Goal: Task Accomplishment & Management: Manage account settings

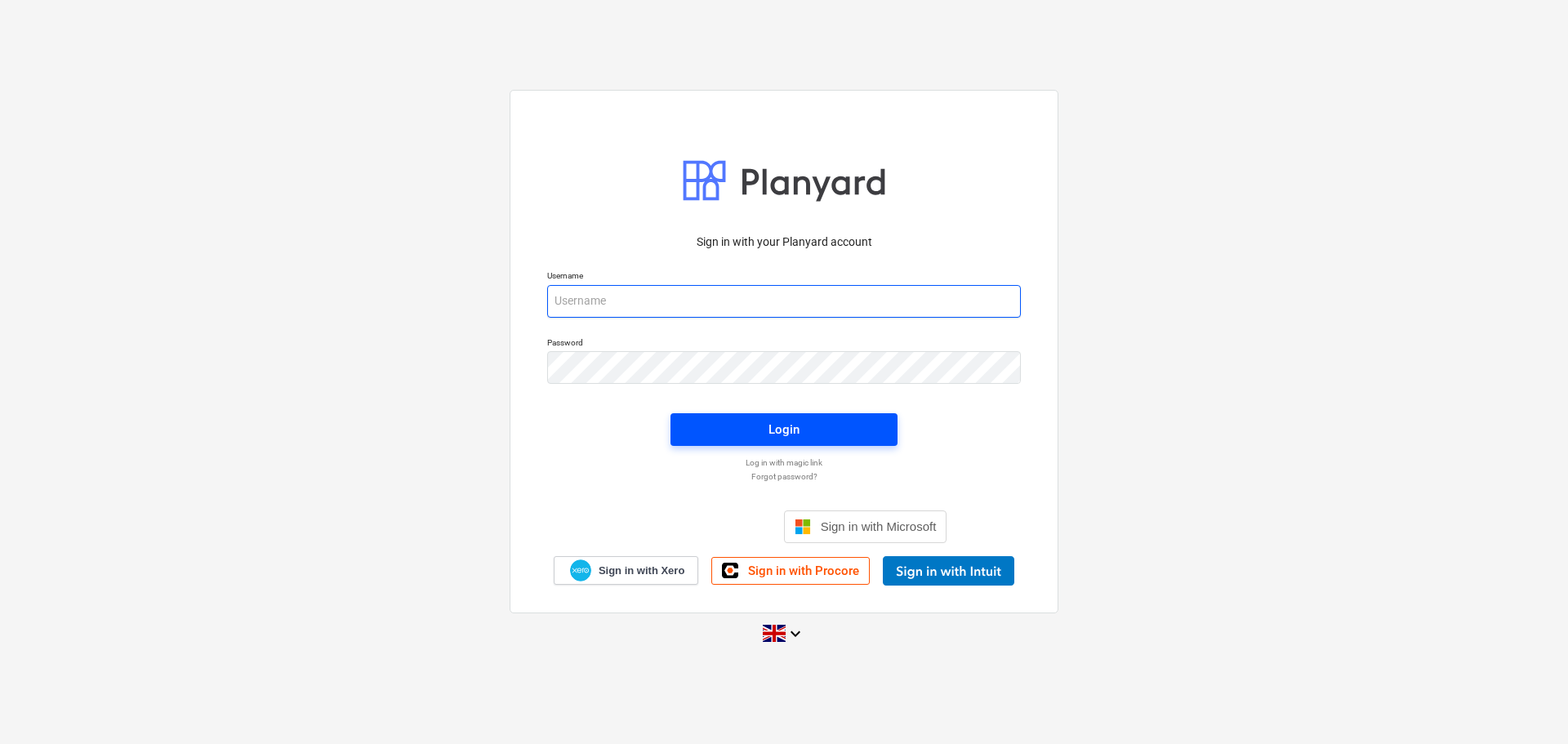
type input "[PERSON_NAME][EMAIL_ADDRESS][PERSON_NAME][DOMAIN_NAME]"
click at [779, 425] on div "Login" at bounding box center [784, 430] width 31 height 22
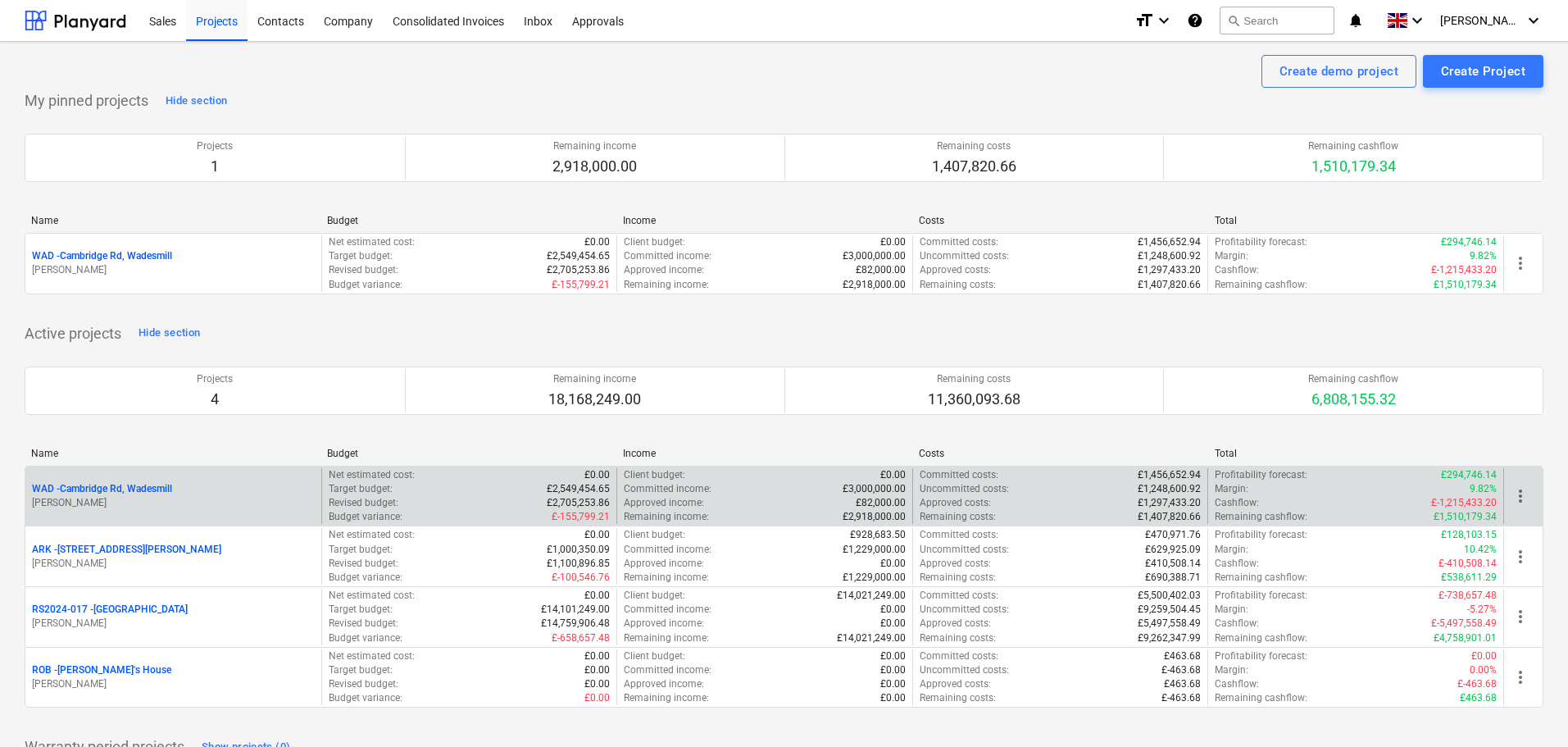
click at [125, 492] on p "WAD - Cambridge Rd, Wadesmill" at bounding box center [103, 488] width 140 height 14
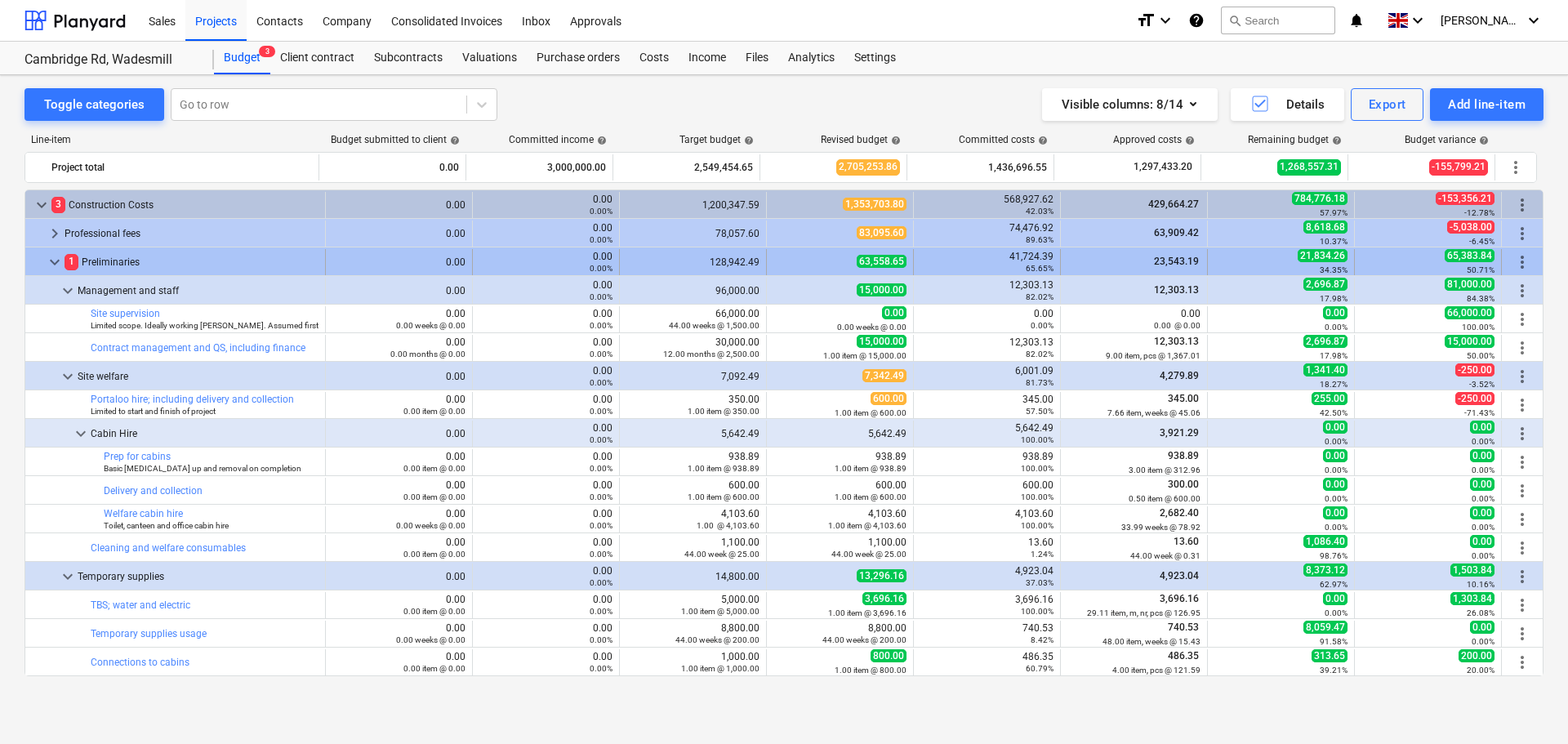
click at [57, 262] on span "keyboard_arrow_down" at bounding box center [55, 262] width 20 height 20
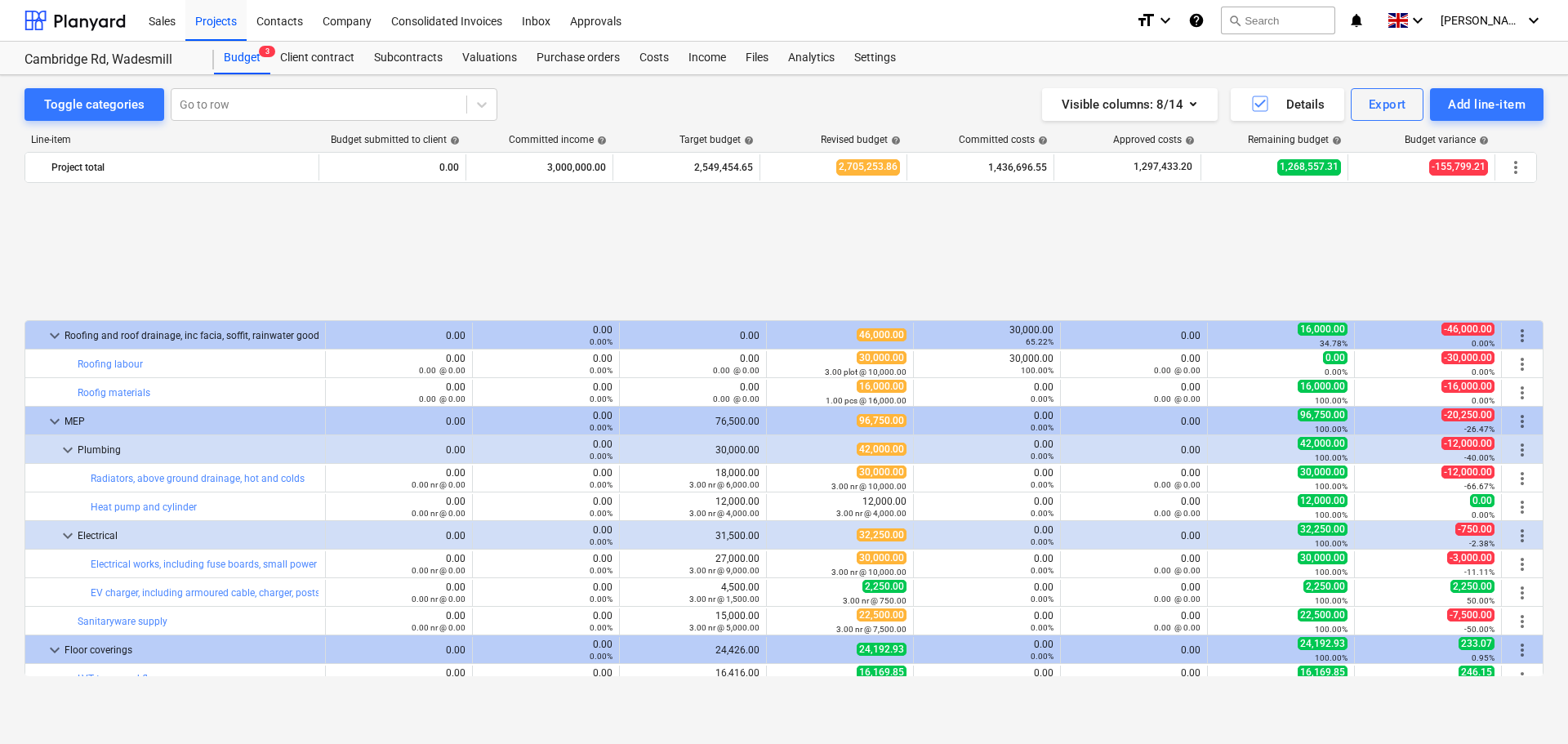
scroll to position [2206, 0]
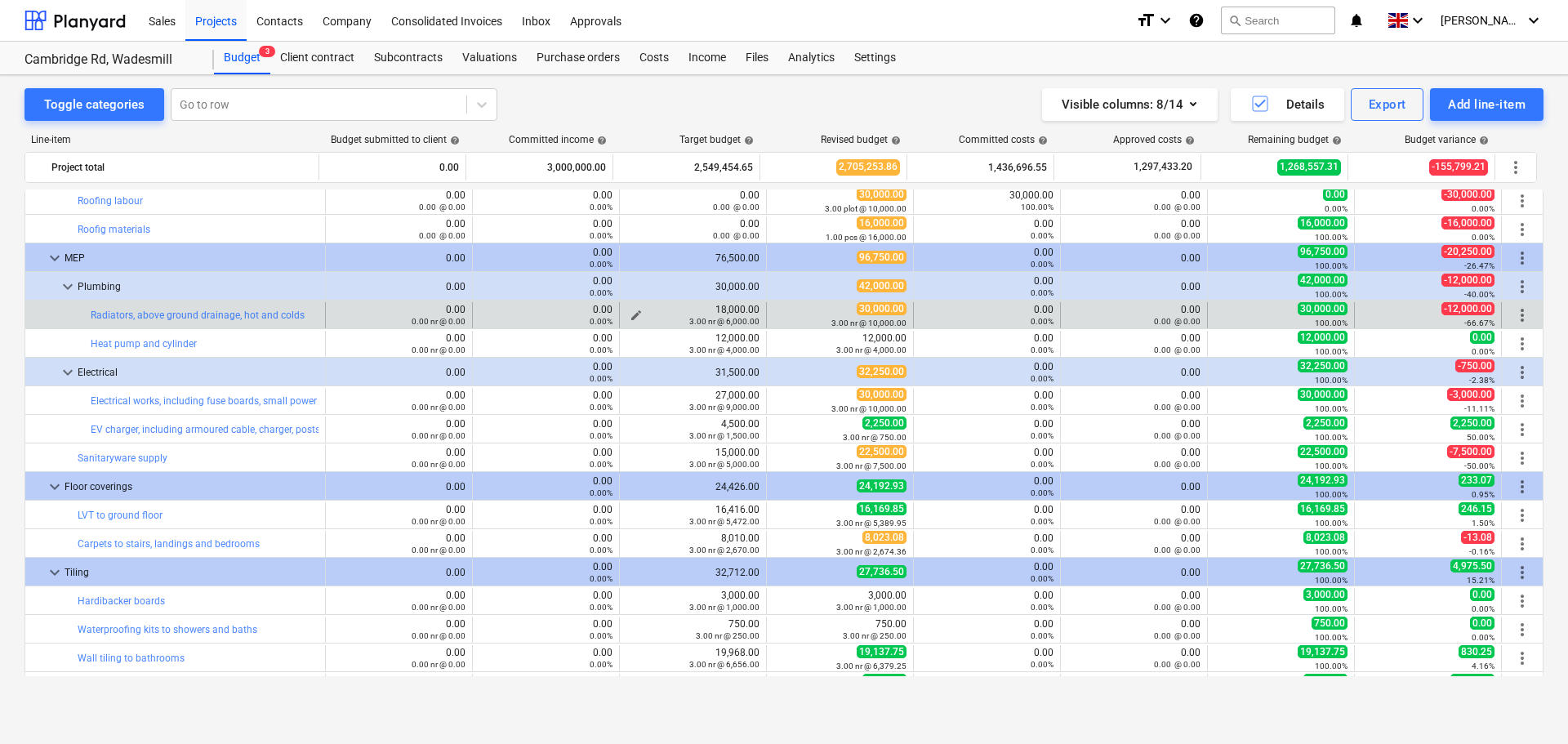
click at [634, 314] on span "edit" at bounding box center [636, 315] width 13 height 13
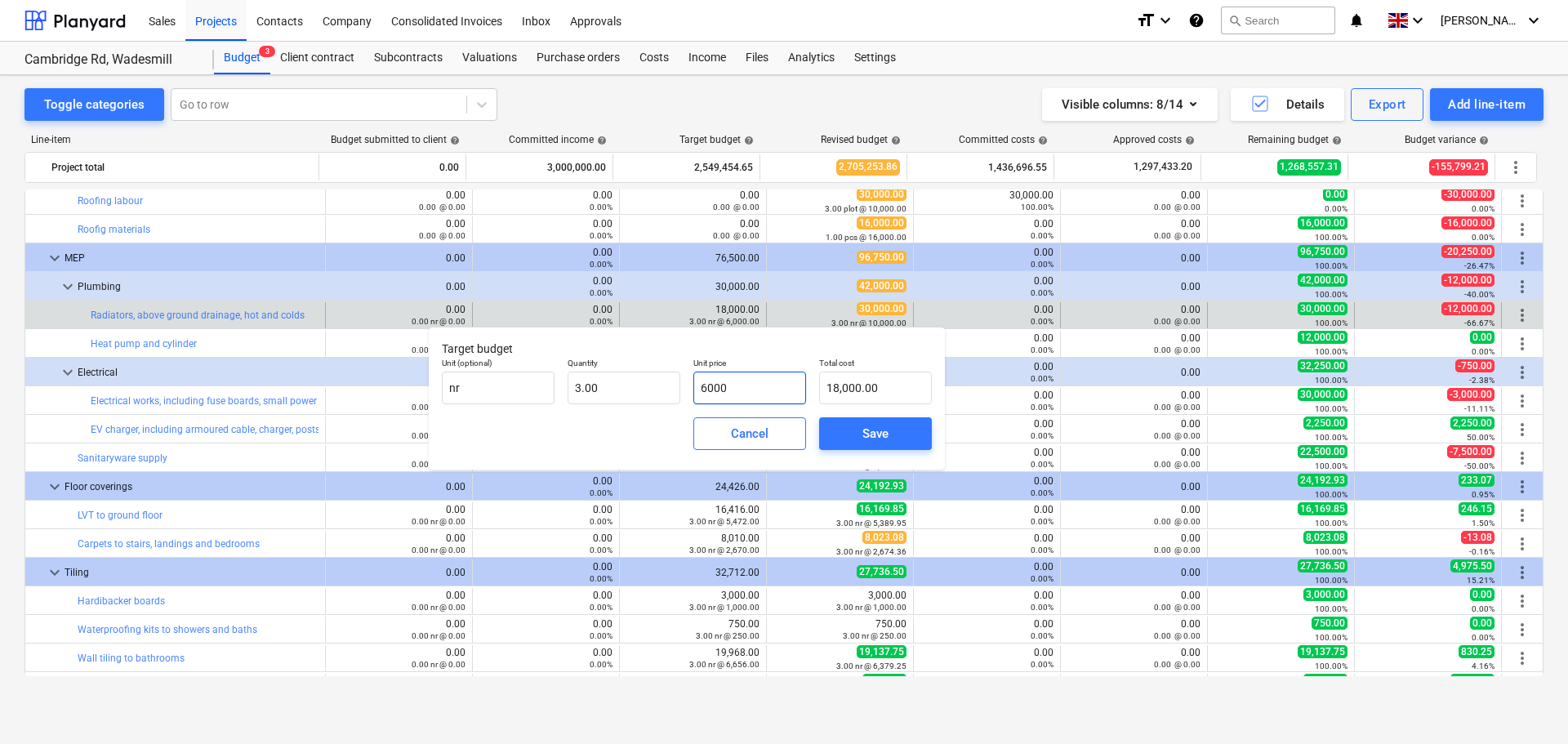
click at [736, 390] on input "6000" at bounding box center [750, 388] width 113 height 32
drag, startPoint x: 763, startPoint y: 389, endPoint x: 527, endPoint y: 379, distance: 236.2
click at [527, 379] on div "Unit (optional) nr Quantity 3.00 Unit price 6000 Total cost 18,000.00" at bounding box center [686, 381] width 503 height 59
type input "1"
type input "3.00"
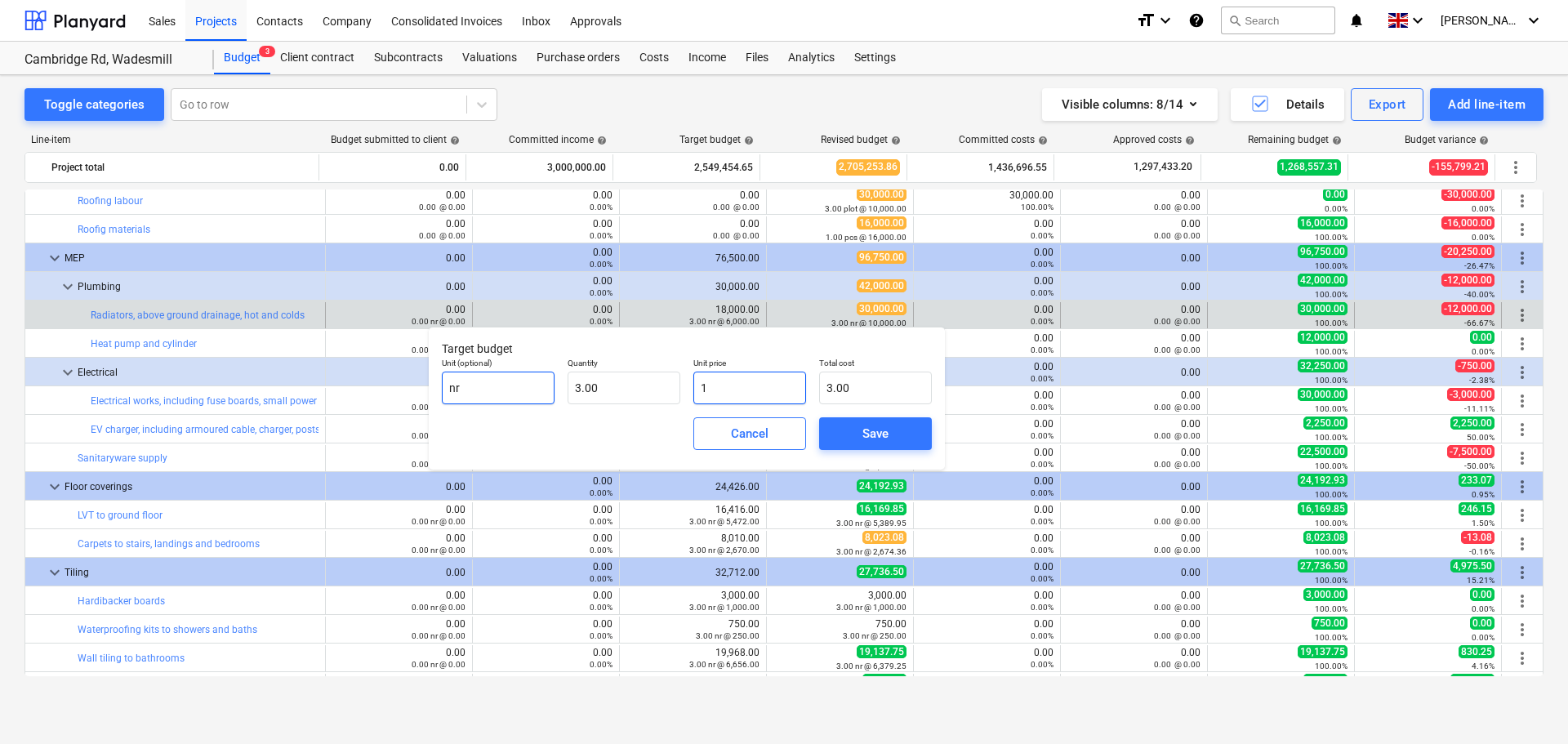
type input "10"
type input "30.00"
type input "100"
type input "300.00"
type input "1000"
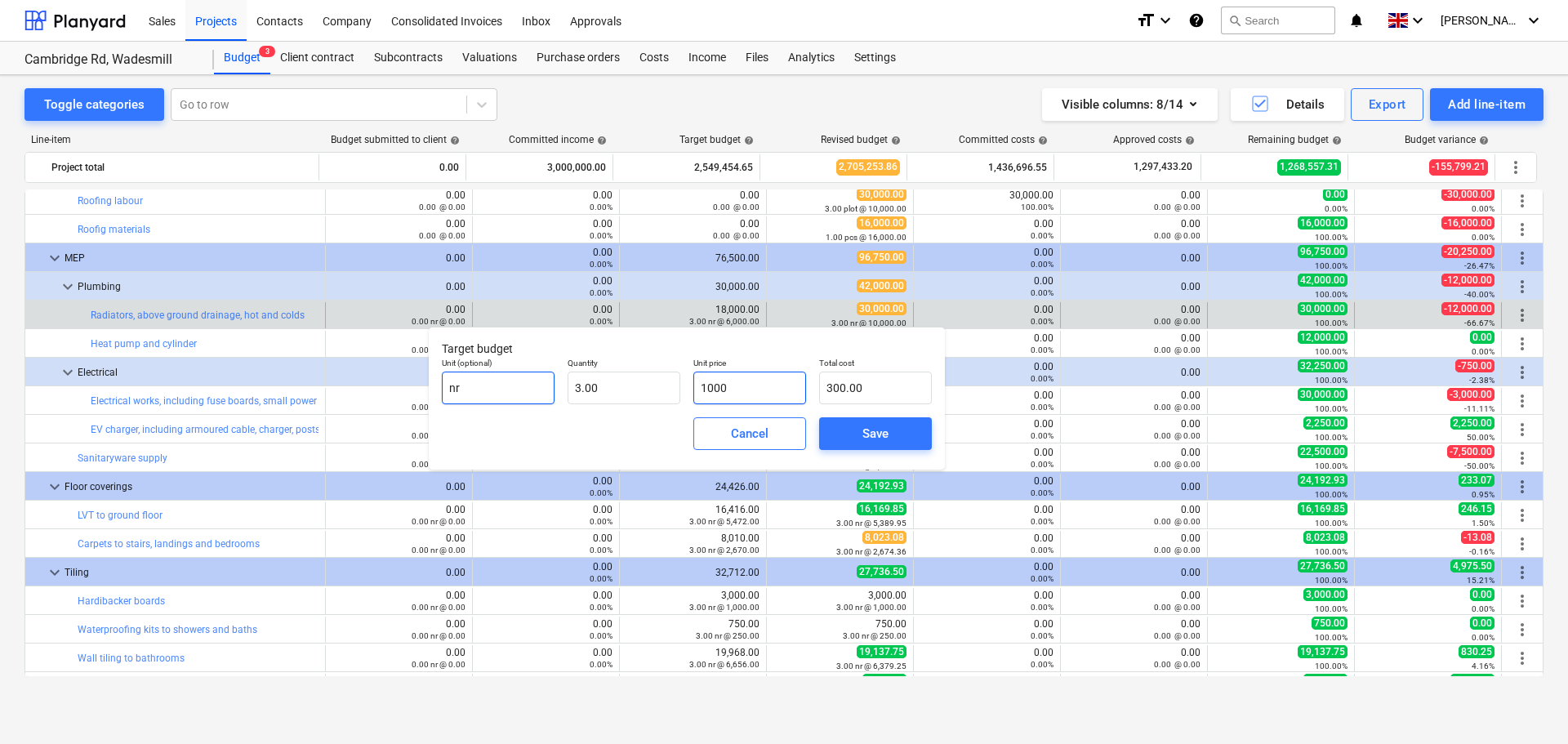
type input "3,000.00"
type input "10000"
type input "30,000.00"
type input "10,000.00"
click at [868, 431] on div "Save" at bounding box center [875, 434] width 26 height 22
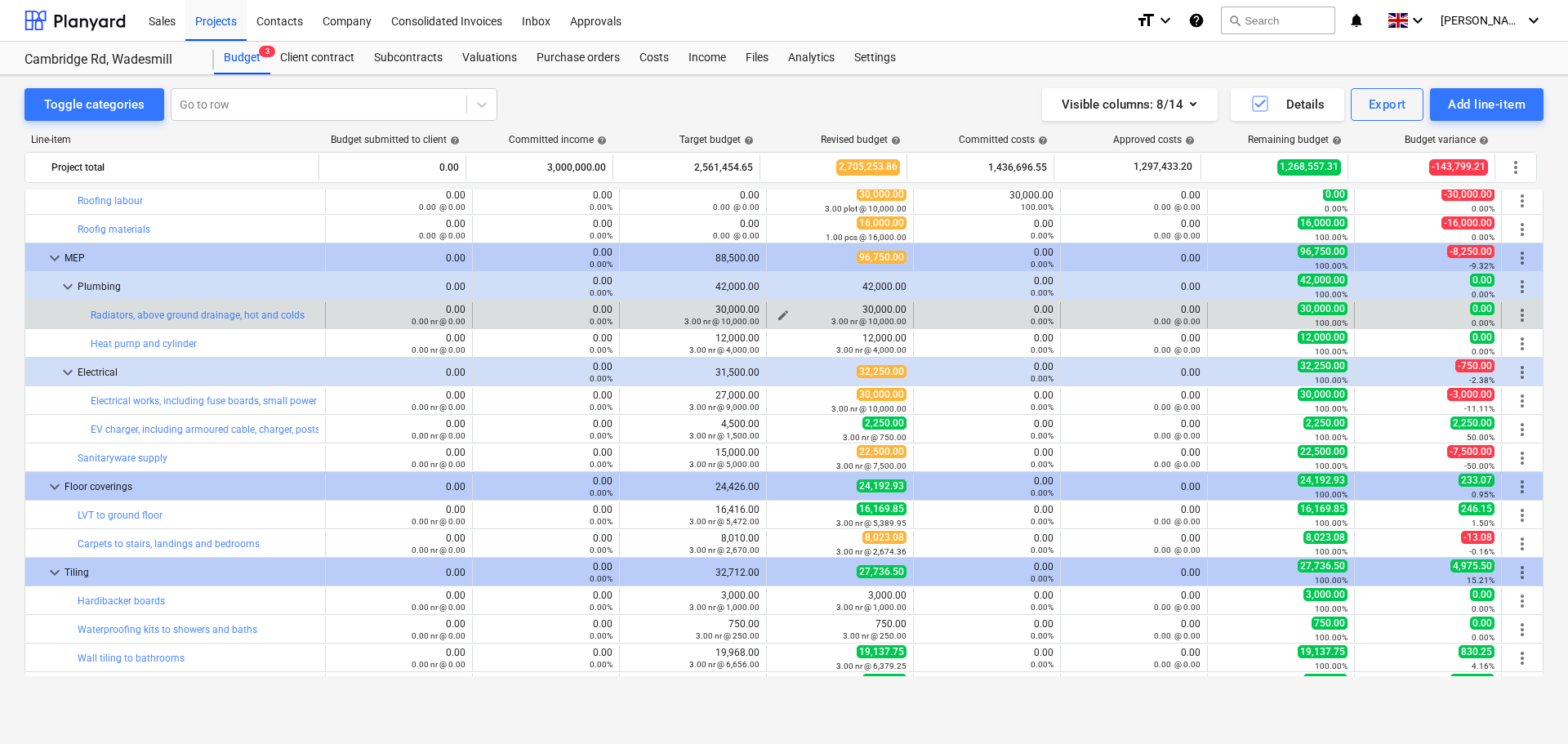
click at [779, 309] on span "edit" at bounding box center [783, 315] width 13 height 13
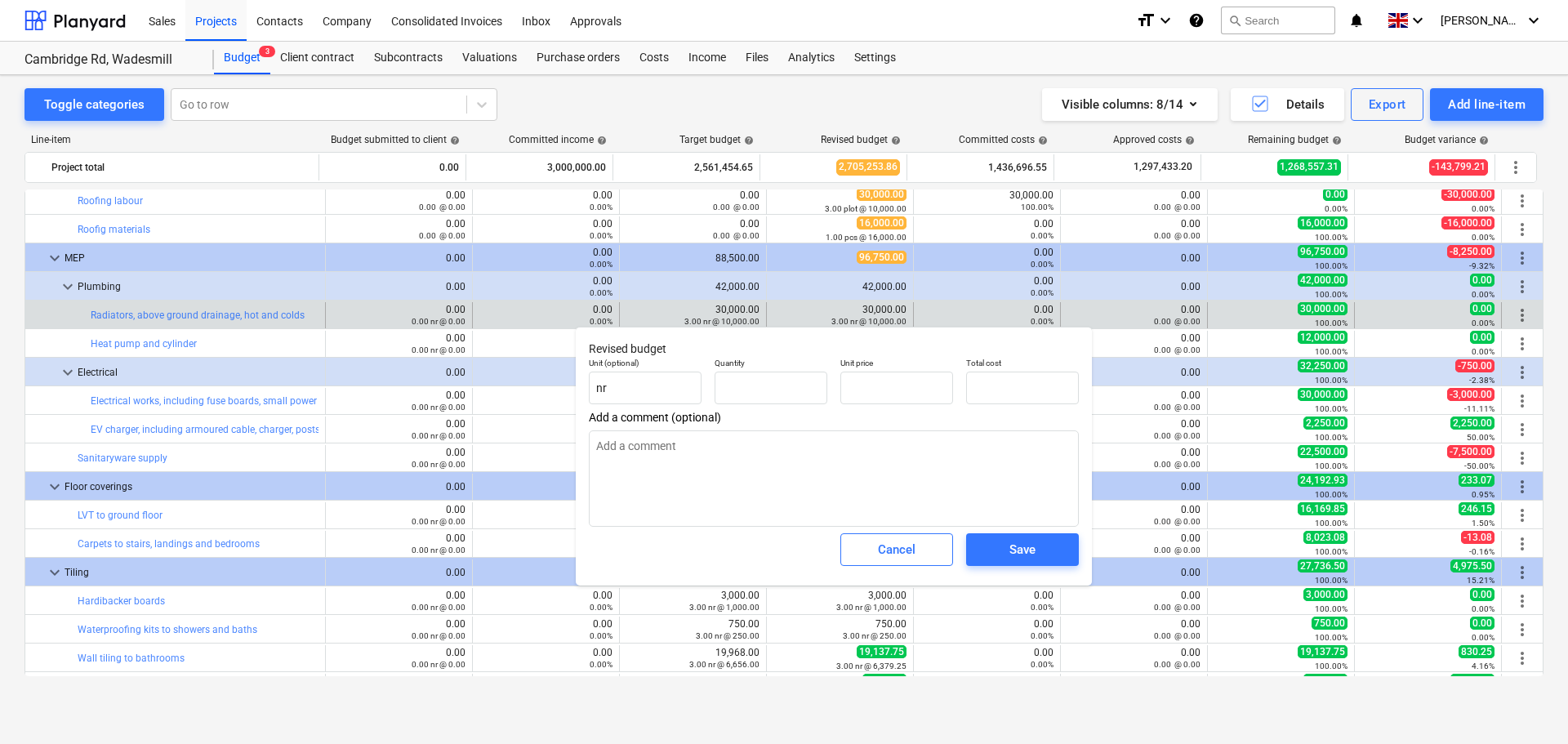
type input "3.00"
type input "10,000.00"
type input "30,000.00"
click at [865, 394] on input "10,000.00" at bounding box center [897, 388] width 113 height 32
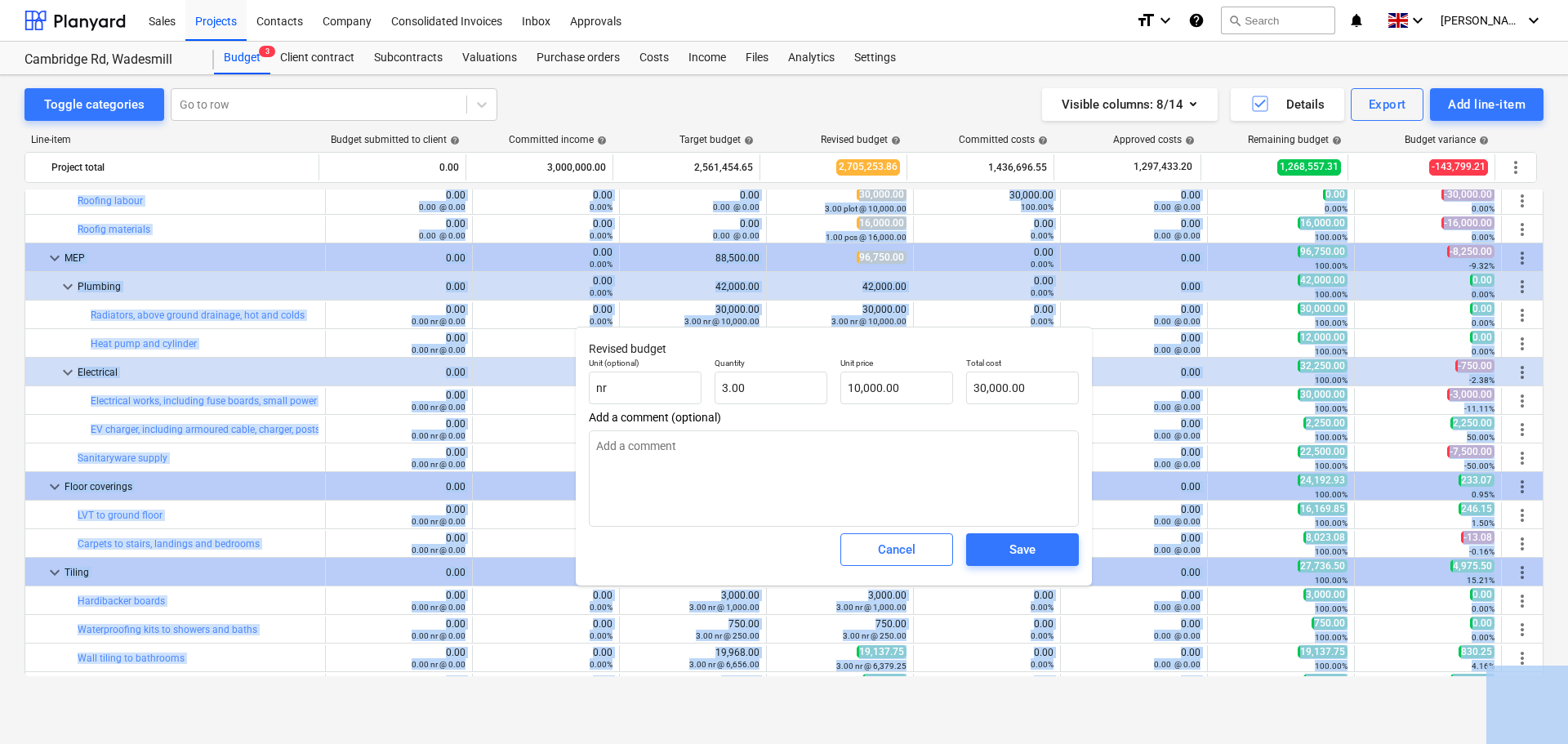
type textarea "x"
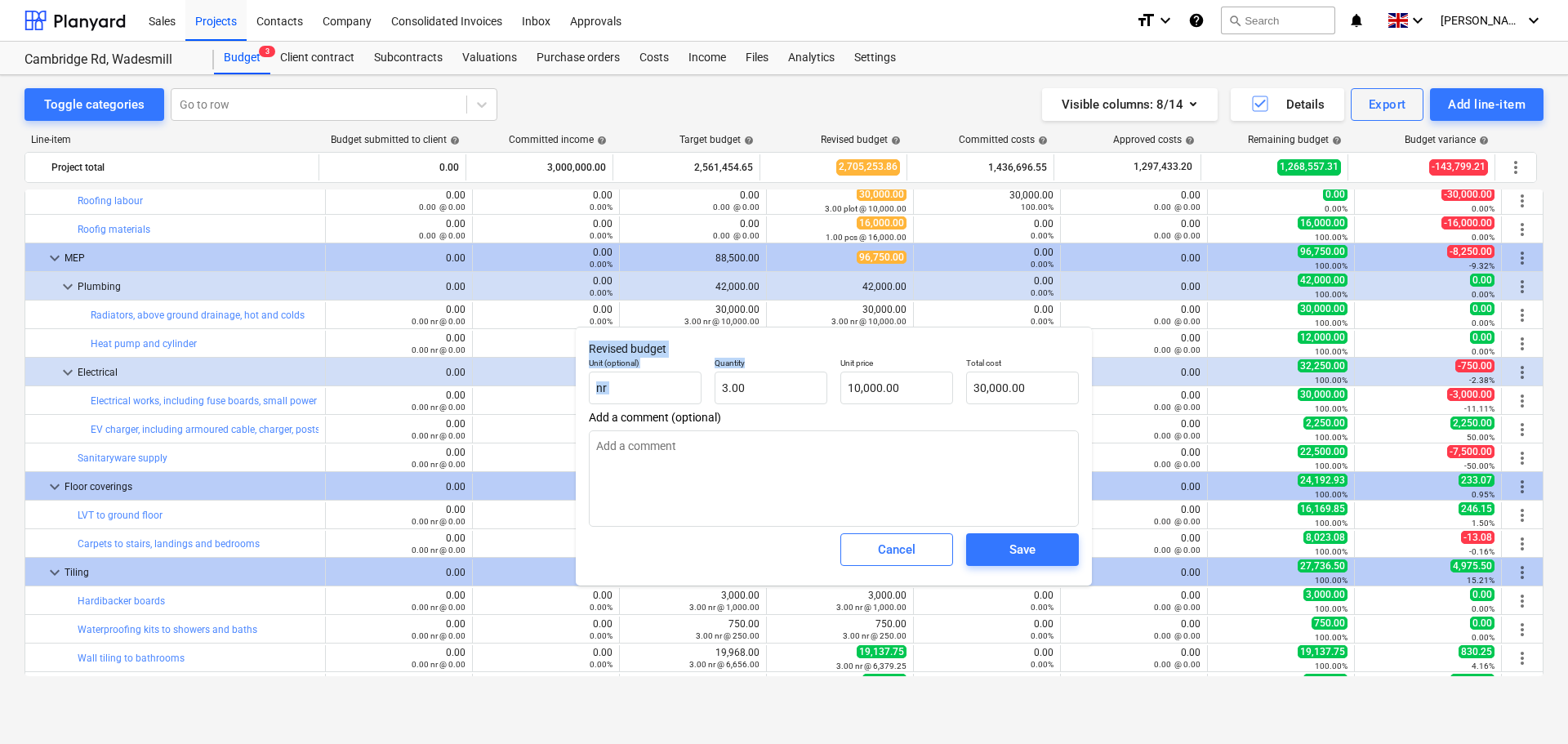
drag, startPoint x: 870, startPoint y: 394, endPoint x: 907, endPoint y: 387, distance: 37.7
type input "10000"
click at [902, 390] on input "10000" at bounding box center [897, 388] width 113 height 32
type textarea "x"
type input "10,000.00"
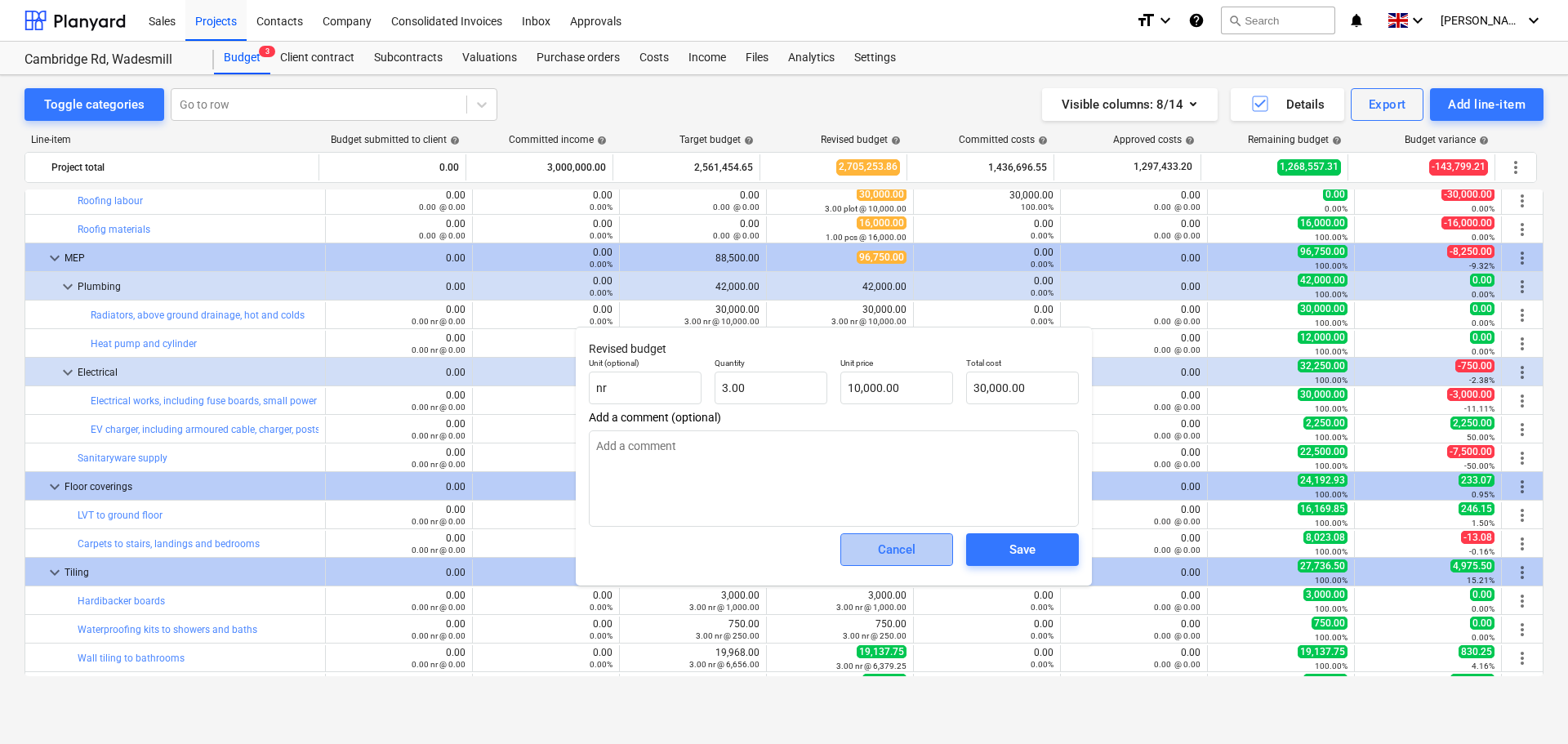
click at [890, 548] on div "Cancel" at bounding box center [897, 550] width 38 height 22
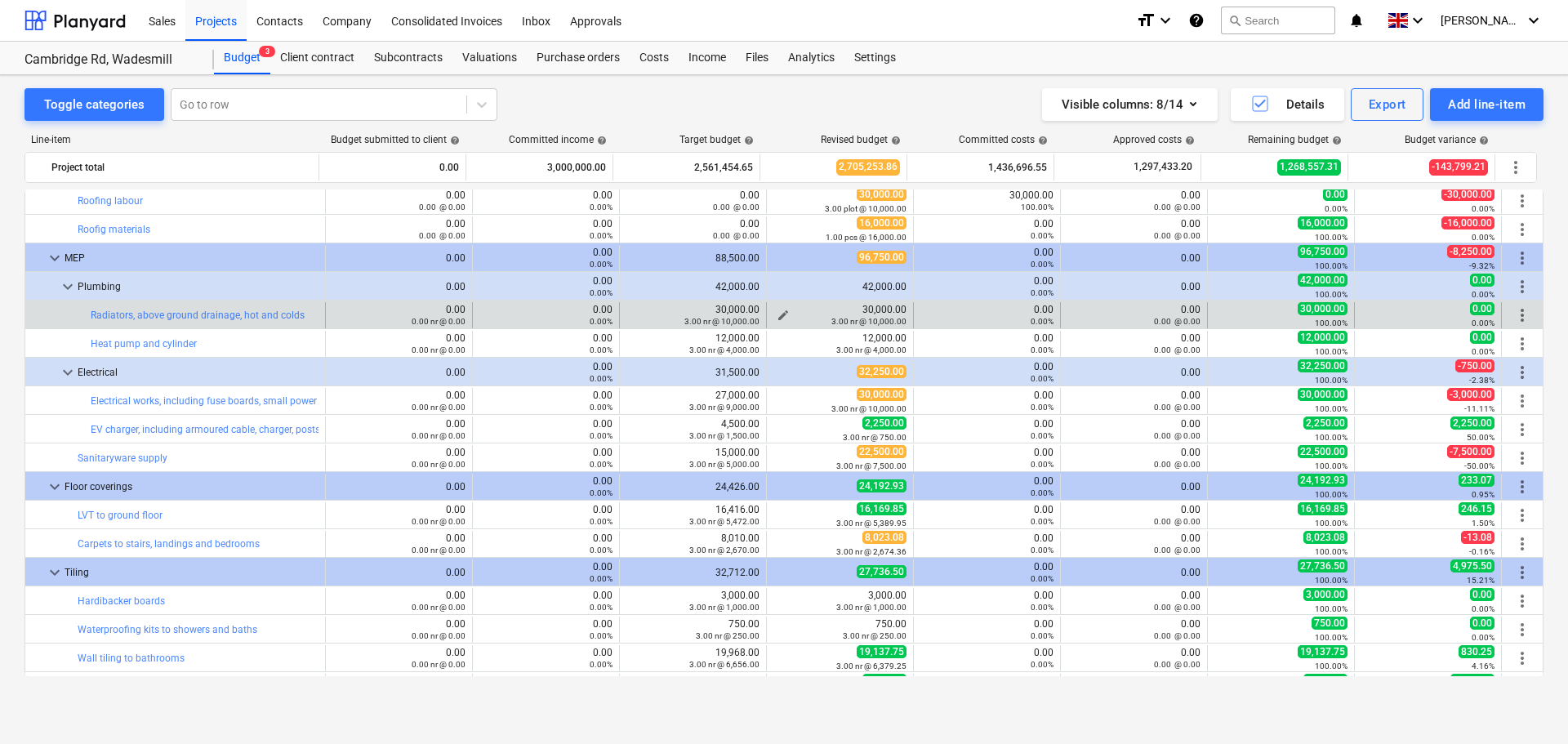
click at [779, 314] on span "edit" at bounding box center [783, 315] width 13 height 13
type textarea "x"
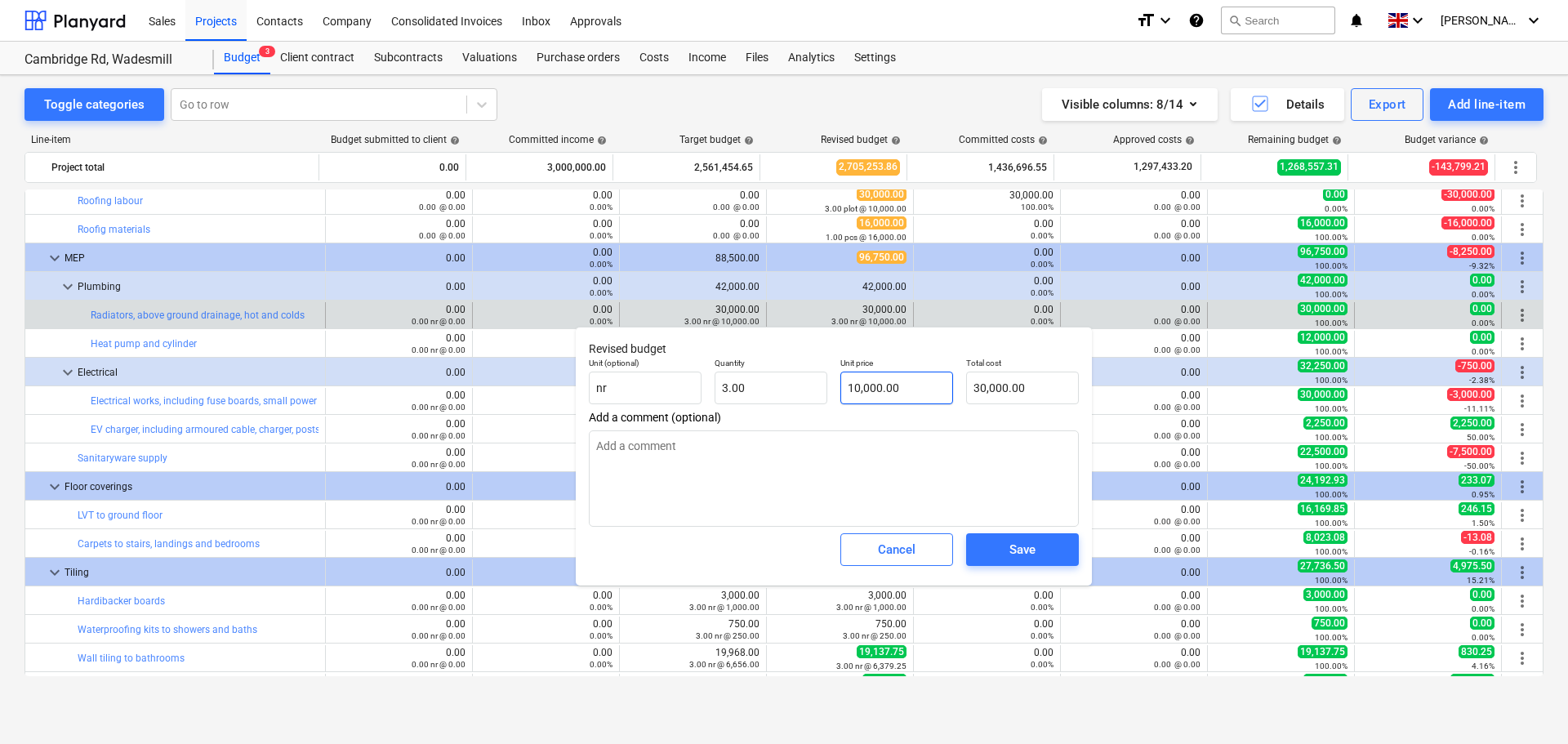
type input "10000"
click at [879, 382] on input "10000" at bounding box center [897, 388] width 113 height 32
drag, startPoint x: 900, startPoint y: 385, endPoint x: 797, endPoint y: 382, distance: 103.0
click at [797, 382] on div "Unit (optional) nr Quantity 3.00 Unit price 10000 Total cost 30,000.00" at bounding box center [833, 381] width 503 height 59
type textarea "x"
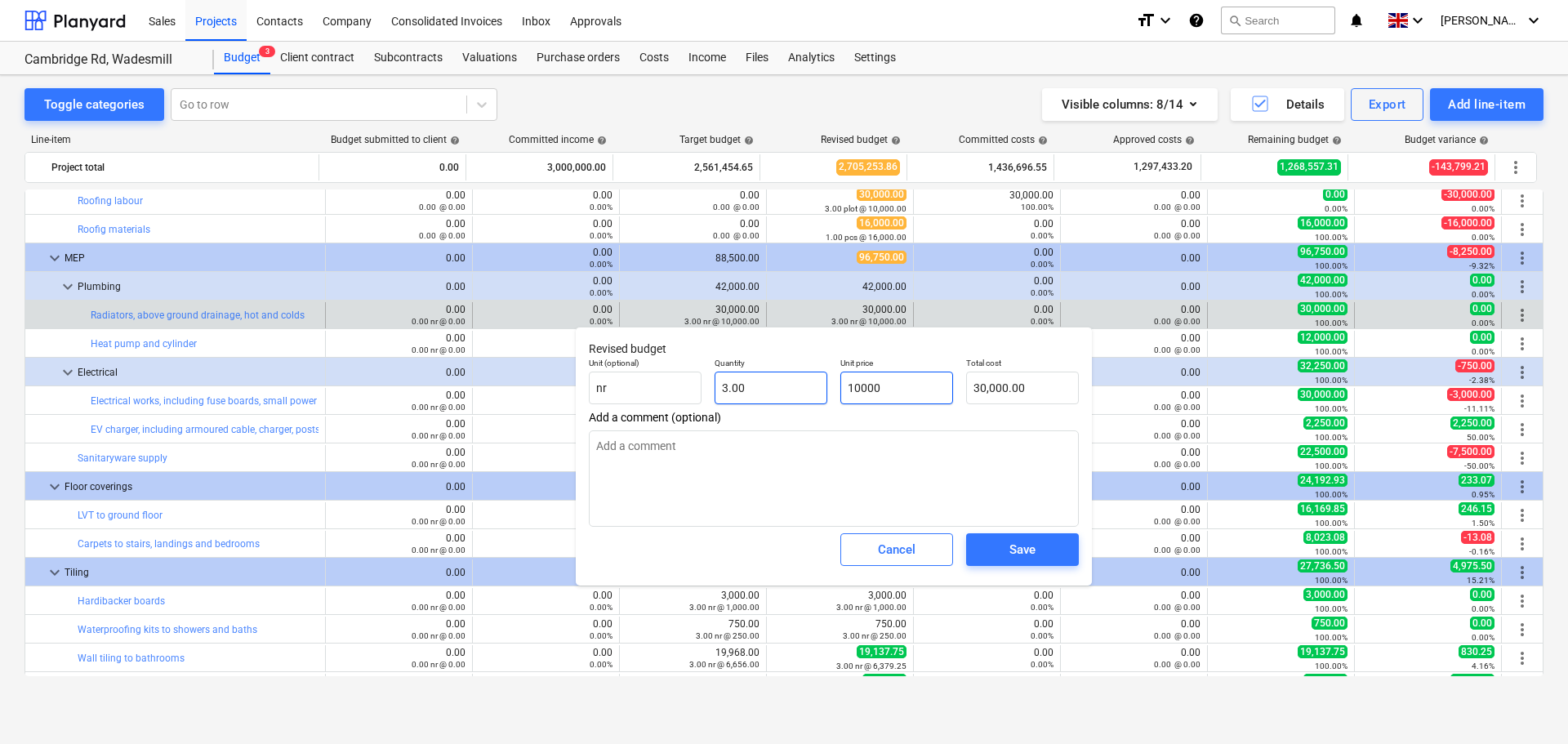
type input "1"
type input "3.00"
type textarea "x"
type input "14"
type input "42.00"
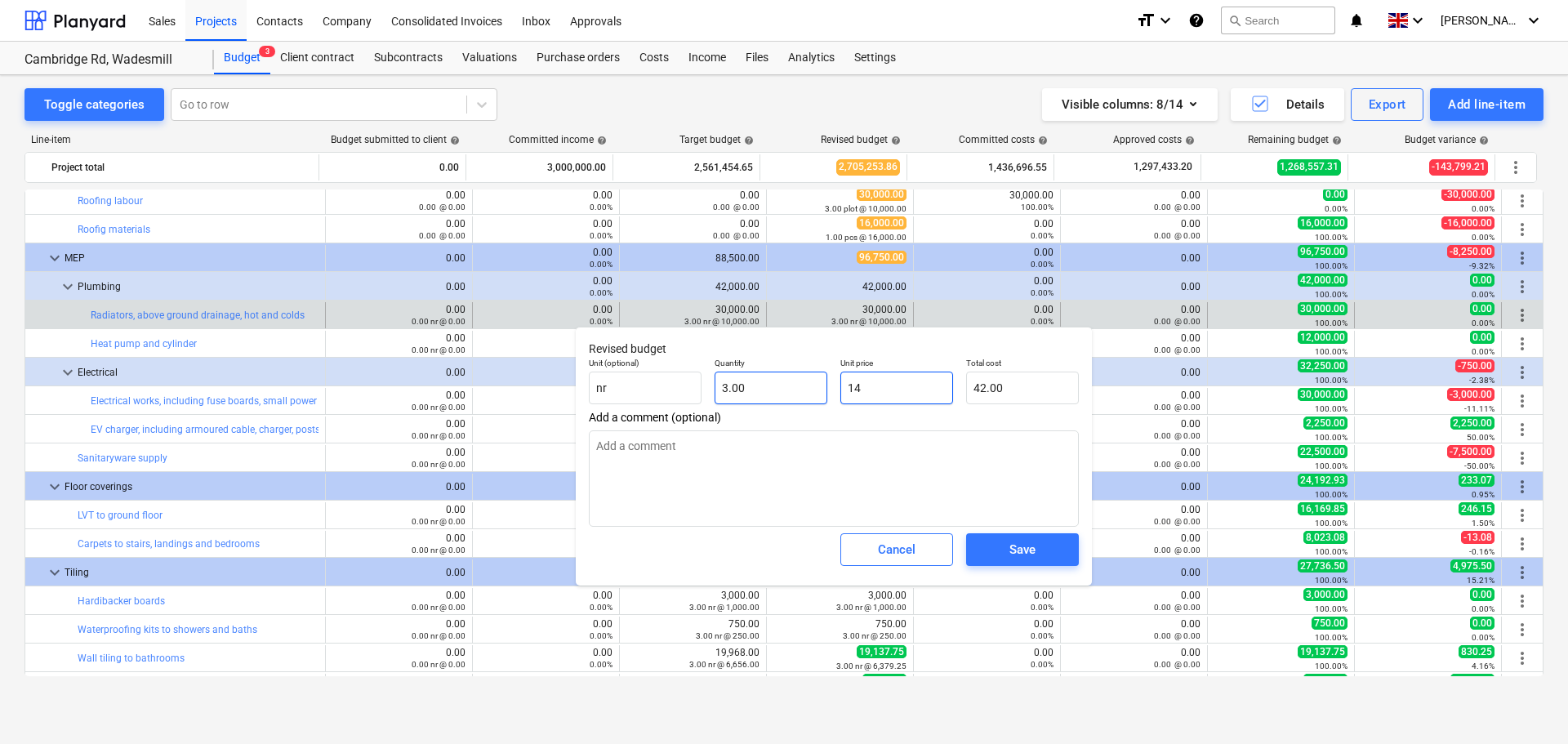
type textarea "x"
type input "140"
type input "420.00"
type textarea "x"
type input "1400"
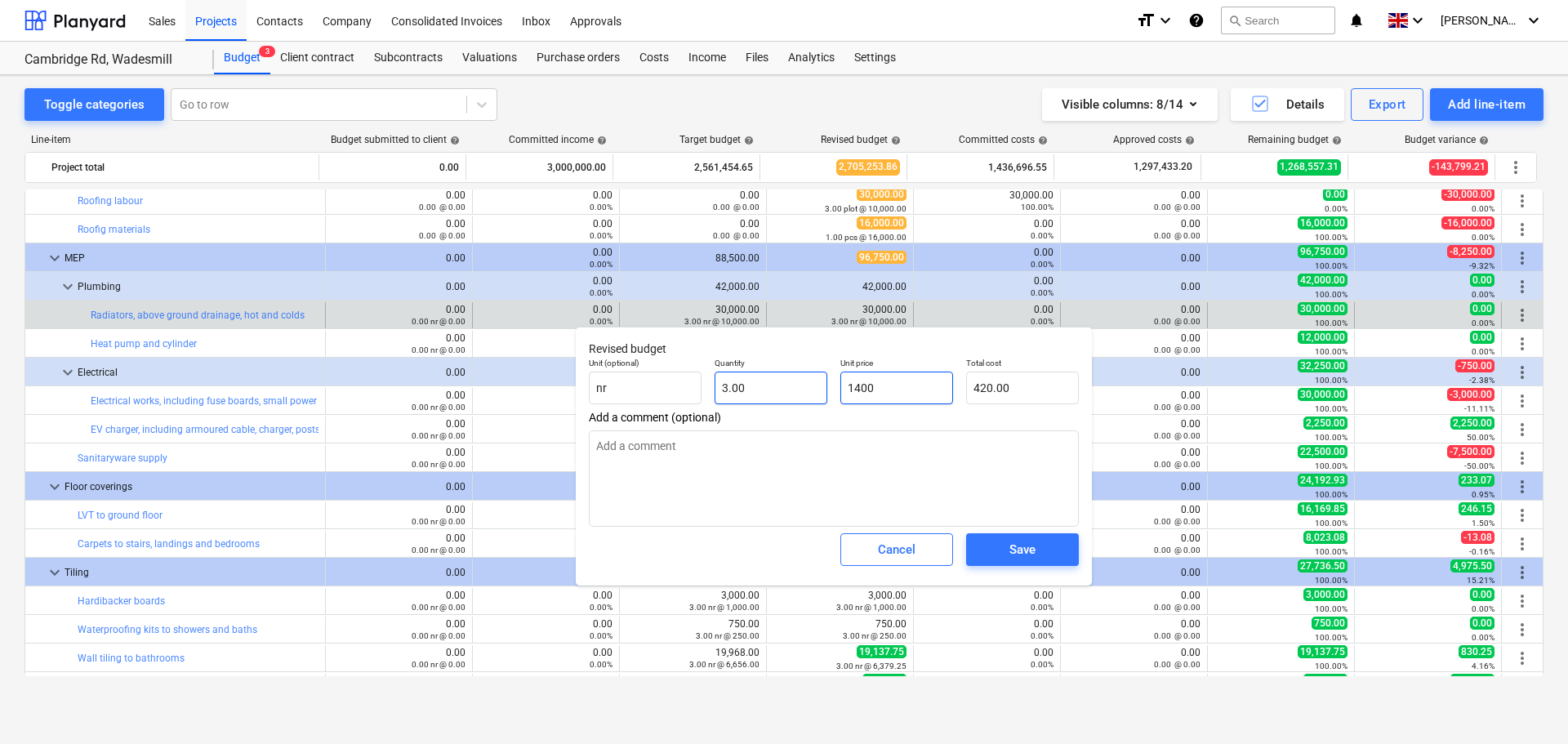
type input "4,200.00"
type textarea "x"
type input "14000"
type input "42,000.00"
type input "14000"
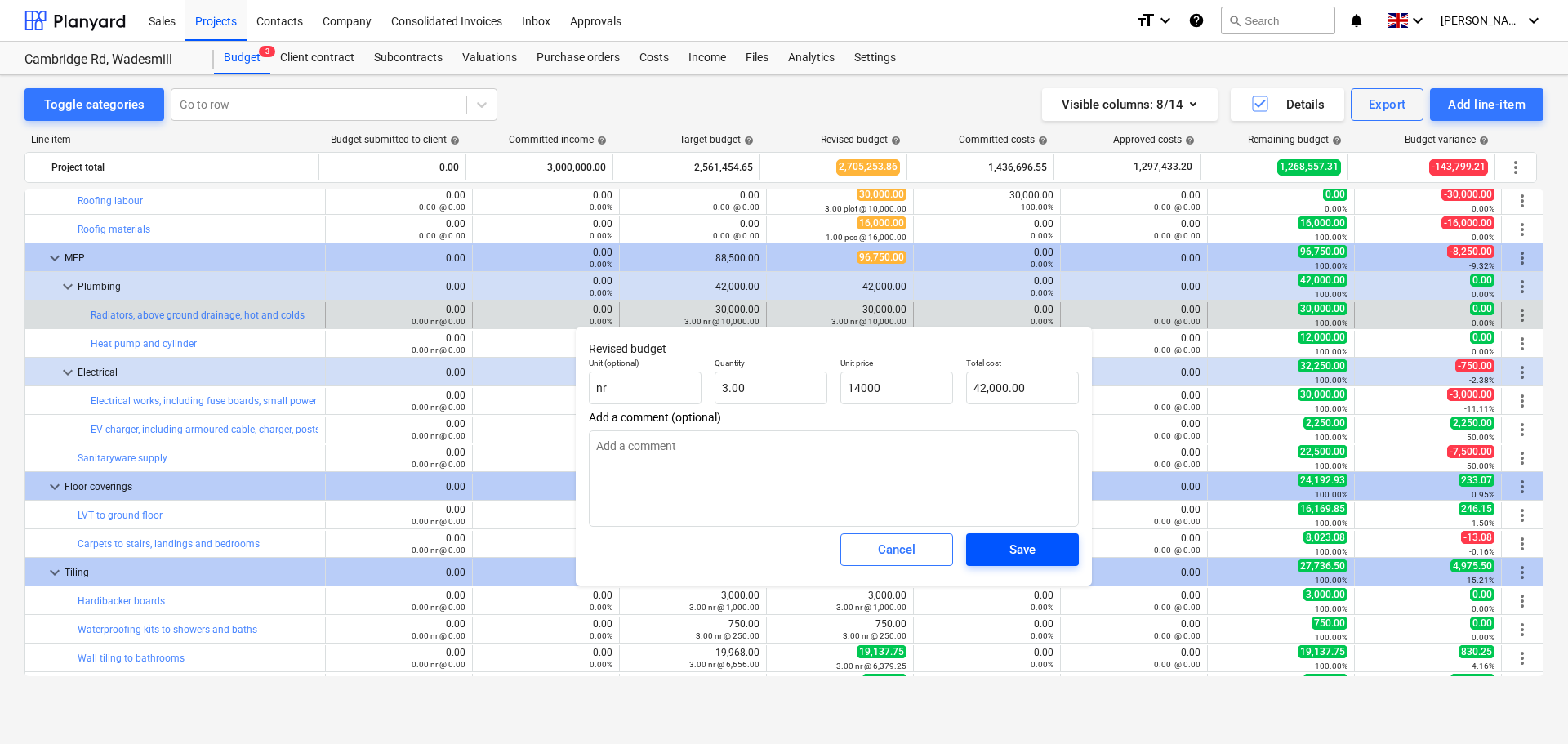
type textarea "x"
type input "14,000.00"
click at [1034, 553] on div "Save" at bounding box center [1022, 550] width 26 height 22
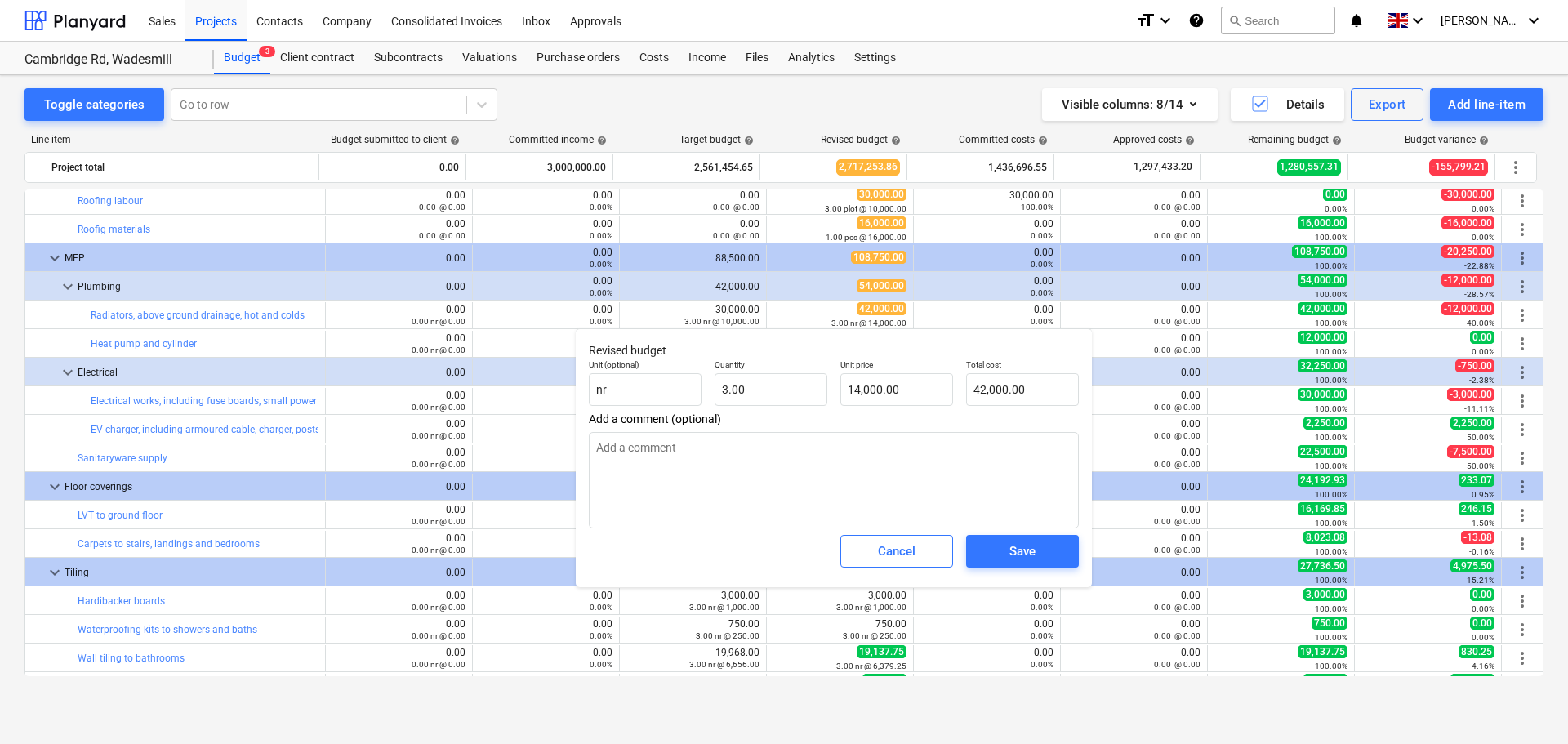
type textarea "x"
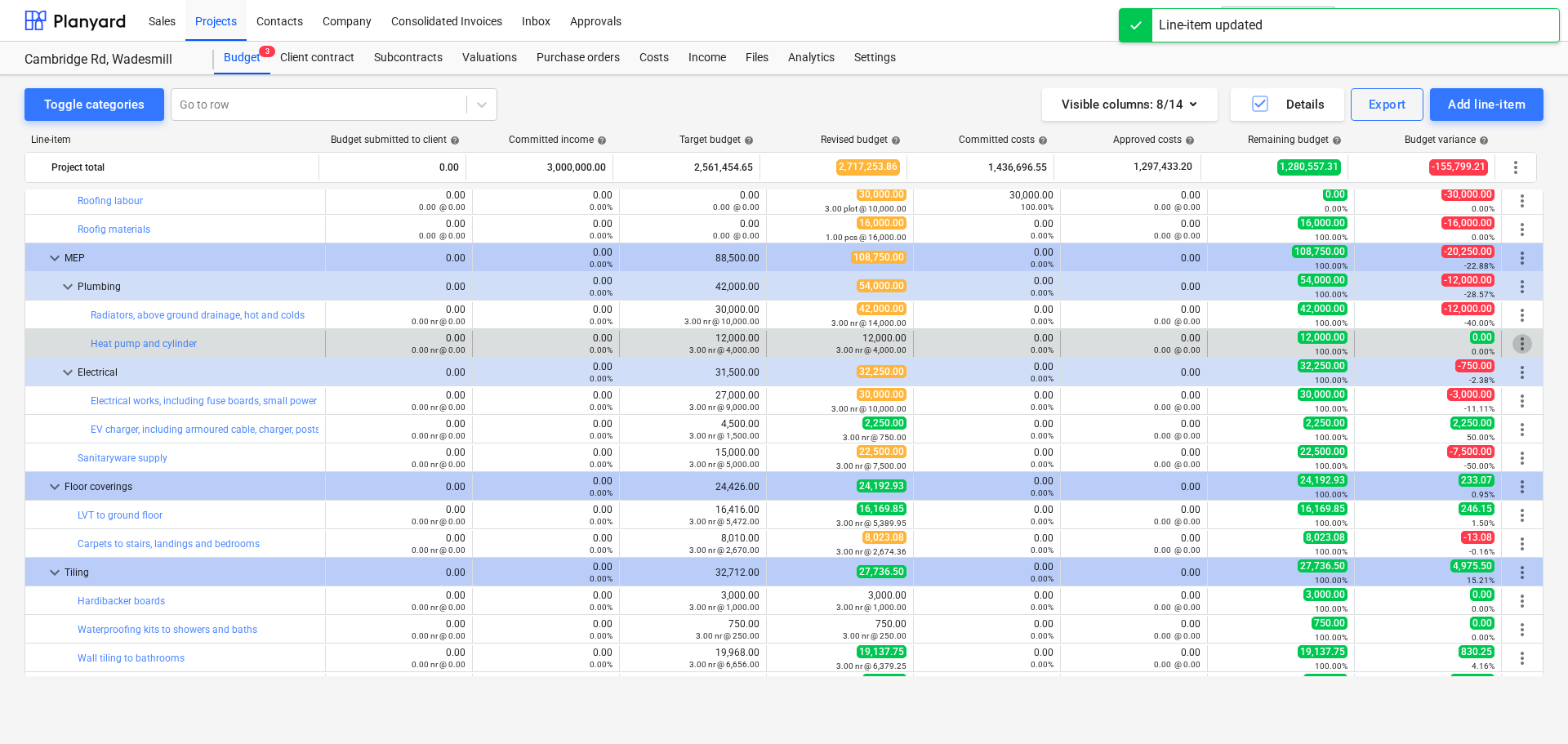
click at [1515, 342] on span "more_vert" at bounding box center [1522, 344] width 20 height 20
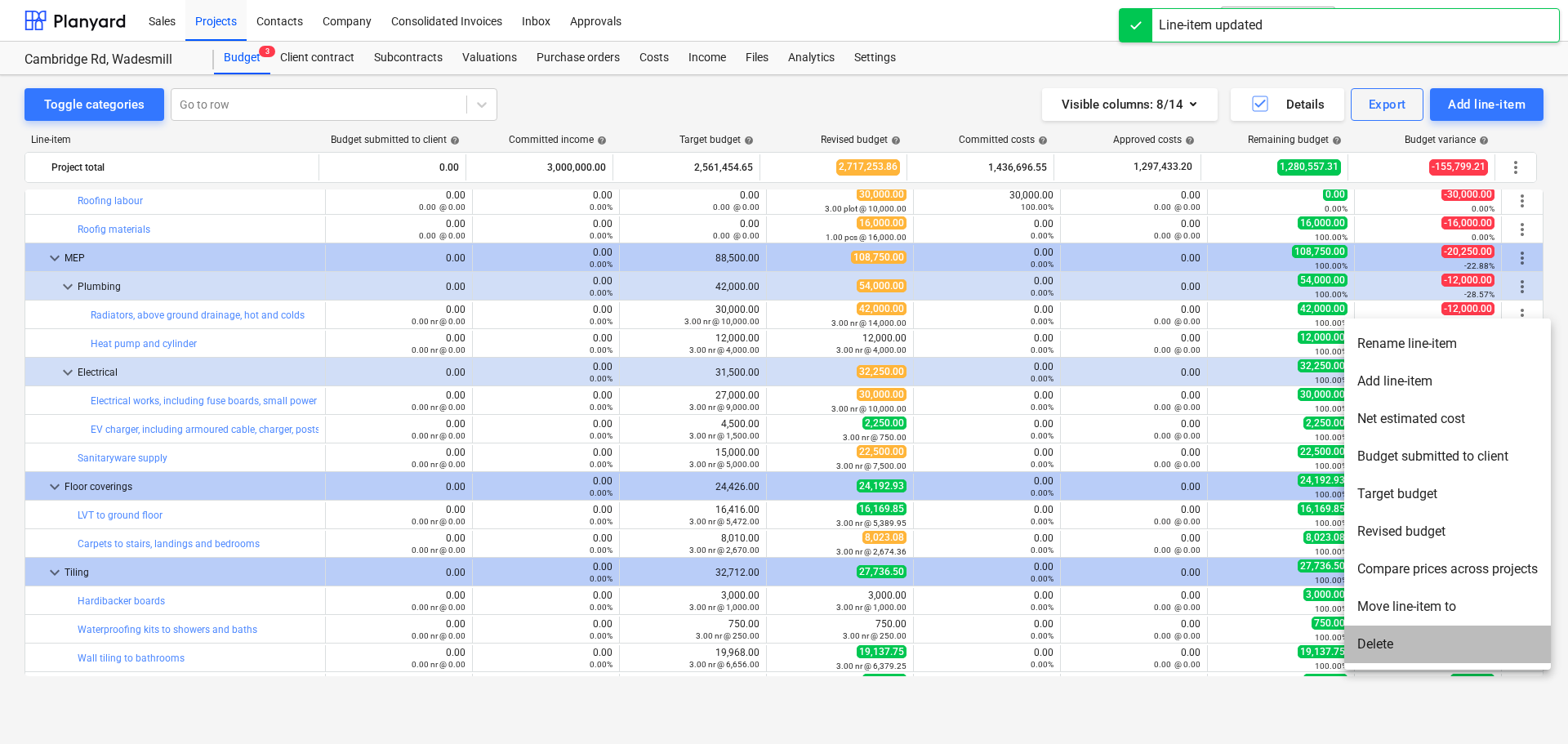
click at [1394, 648] on li "Delete" at bounding box center [1447, 644] width 206 height 38
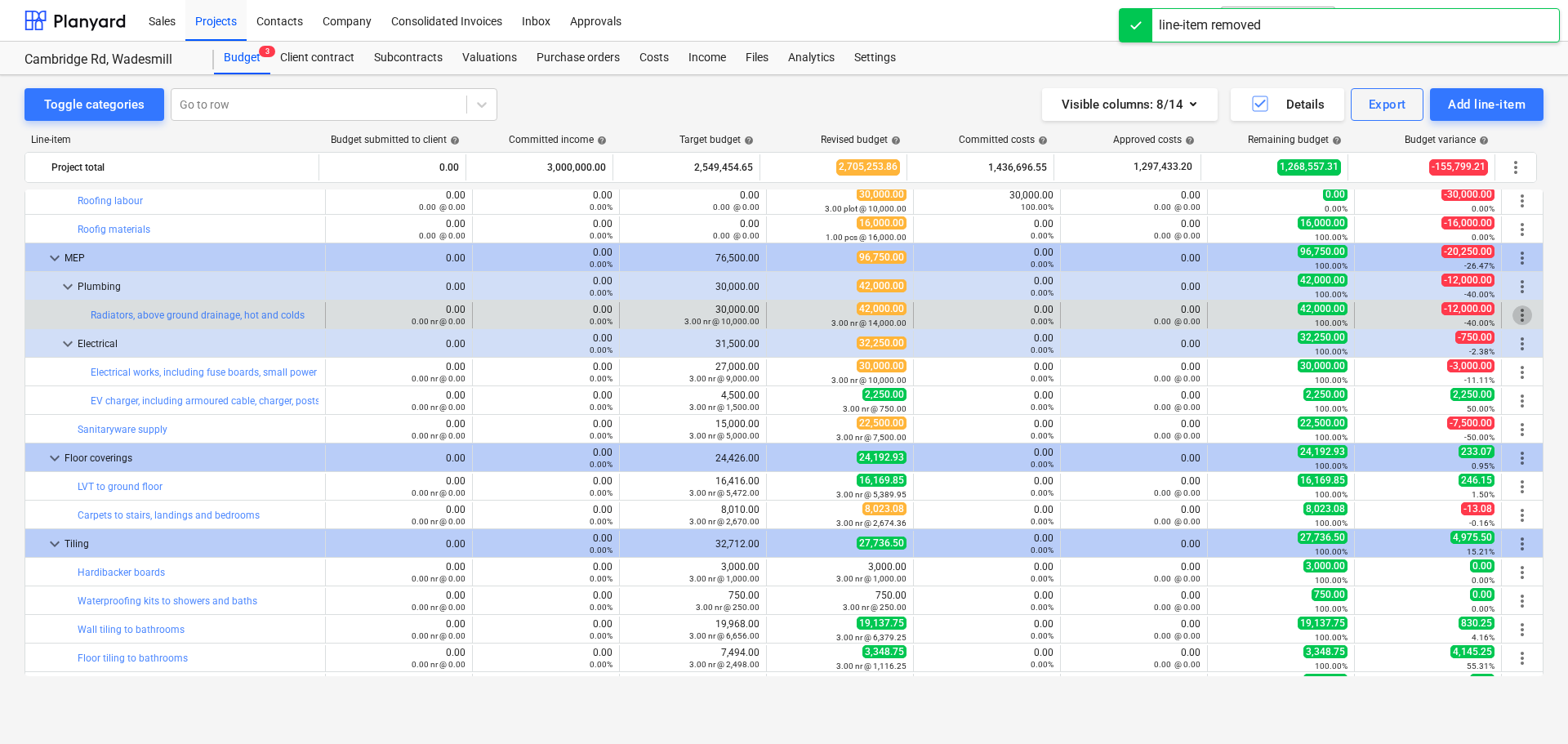
click at [1520, 314] on span "more_vert" at bounding box center [1522, 315] width 20 height 20
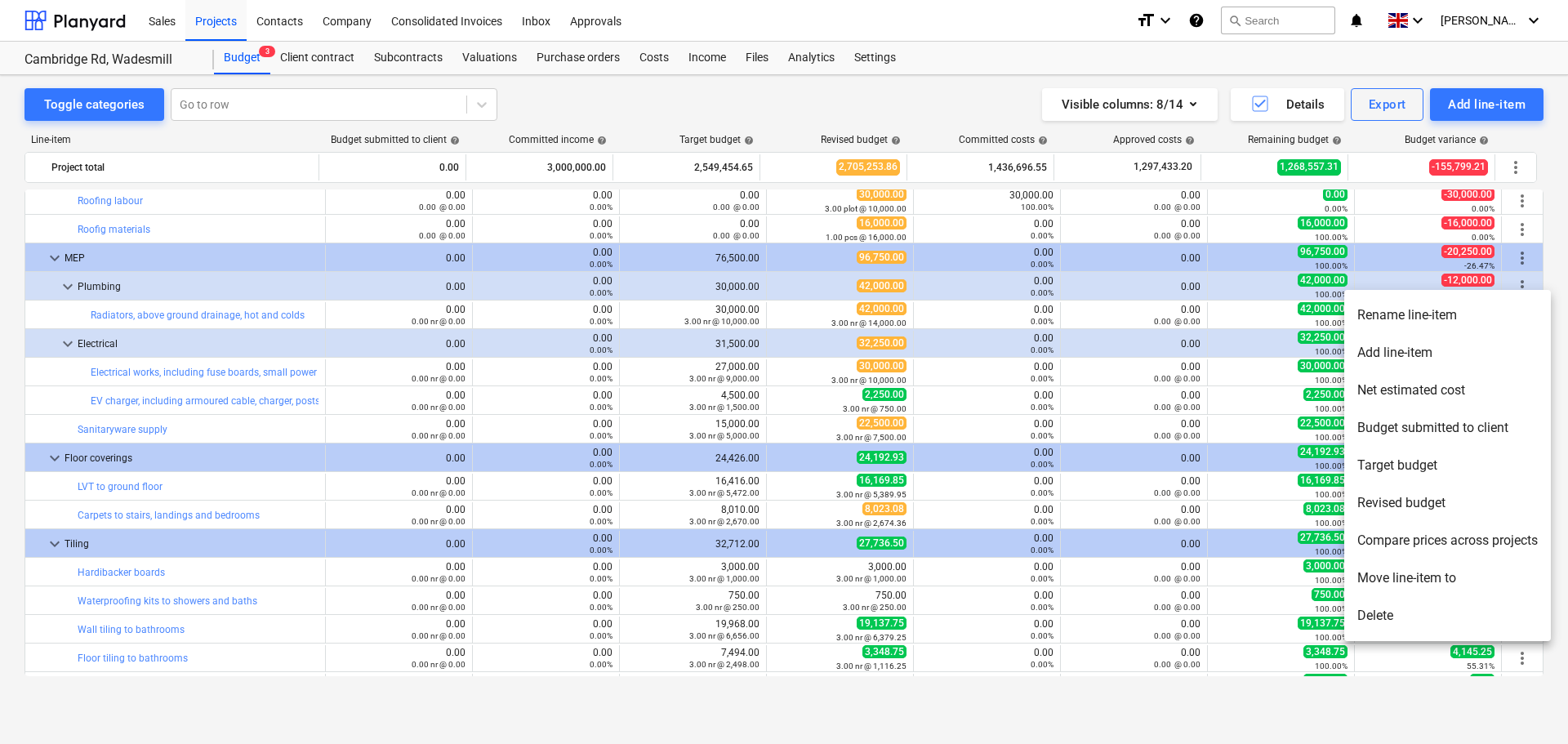
click at [1403, 322] on li "Rename line-item" at bounding box center [1447, 315] width 206 height 38
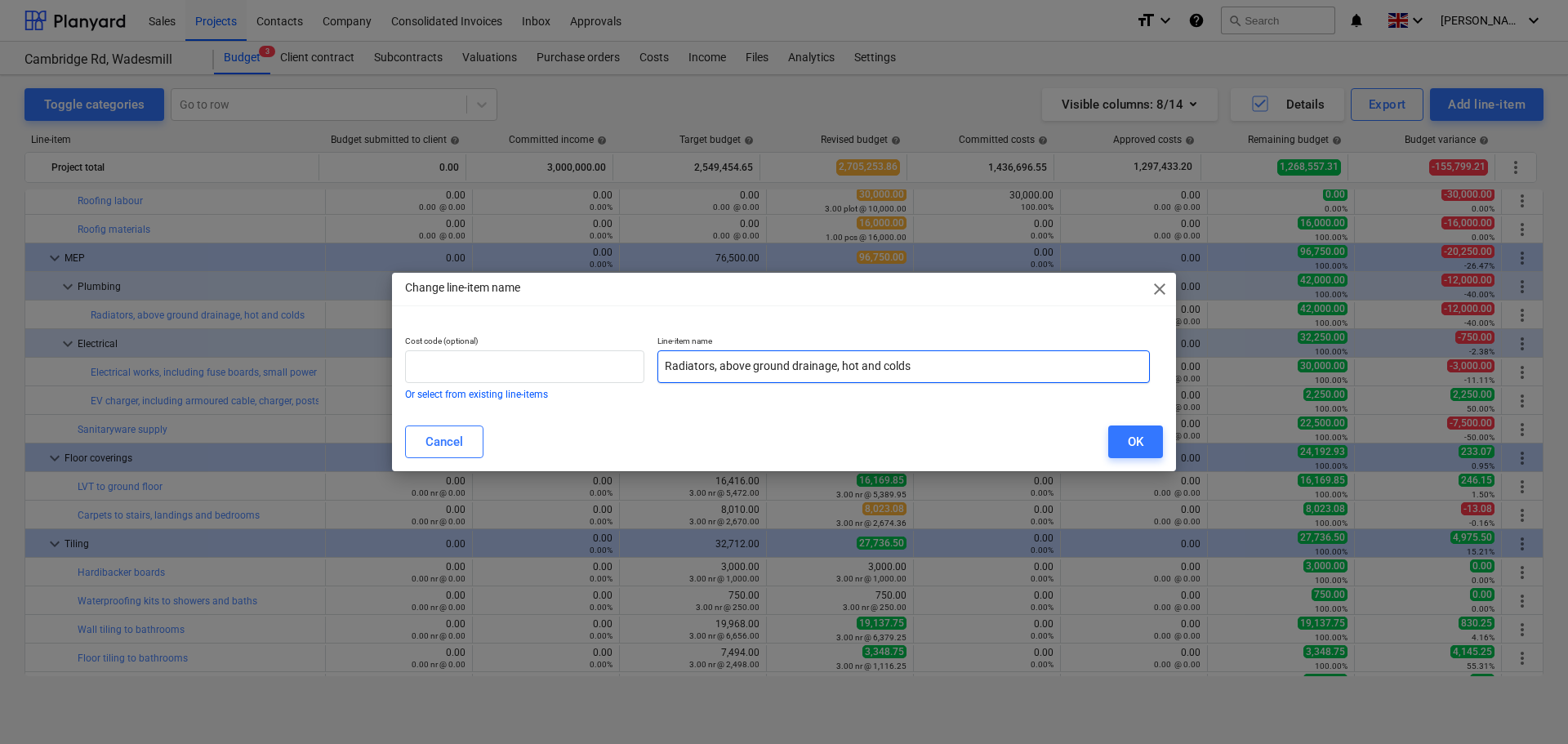
click at [742, 363] on input "Radiators, above ground drainage, hot and colds" at bounding box center [903, 367] width 492 height 32
drag, startPoint x: 946, startPoint y: 369, endPoint x: 545, endPoint y: 355, distance: 401.2
click at [545, 355] on div "Cost code (optional) Or select from existing line-items Line-item name Radiator…" at bounding box center [777, 367] width 758 height 76
click at [1020, 367] on input "Plumbing; inc HP, Rads, above ground drainage, hot and colds" at bounding box center [903, 367] width 492 height 32
type input "Plumbing; inc HP, Rads, above ground drainage, hot and colds, sanitaryware etc"
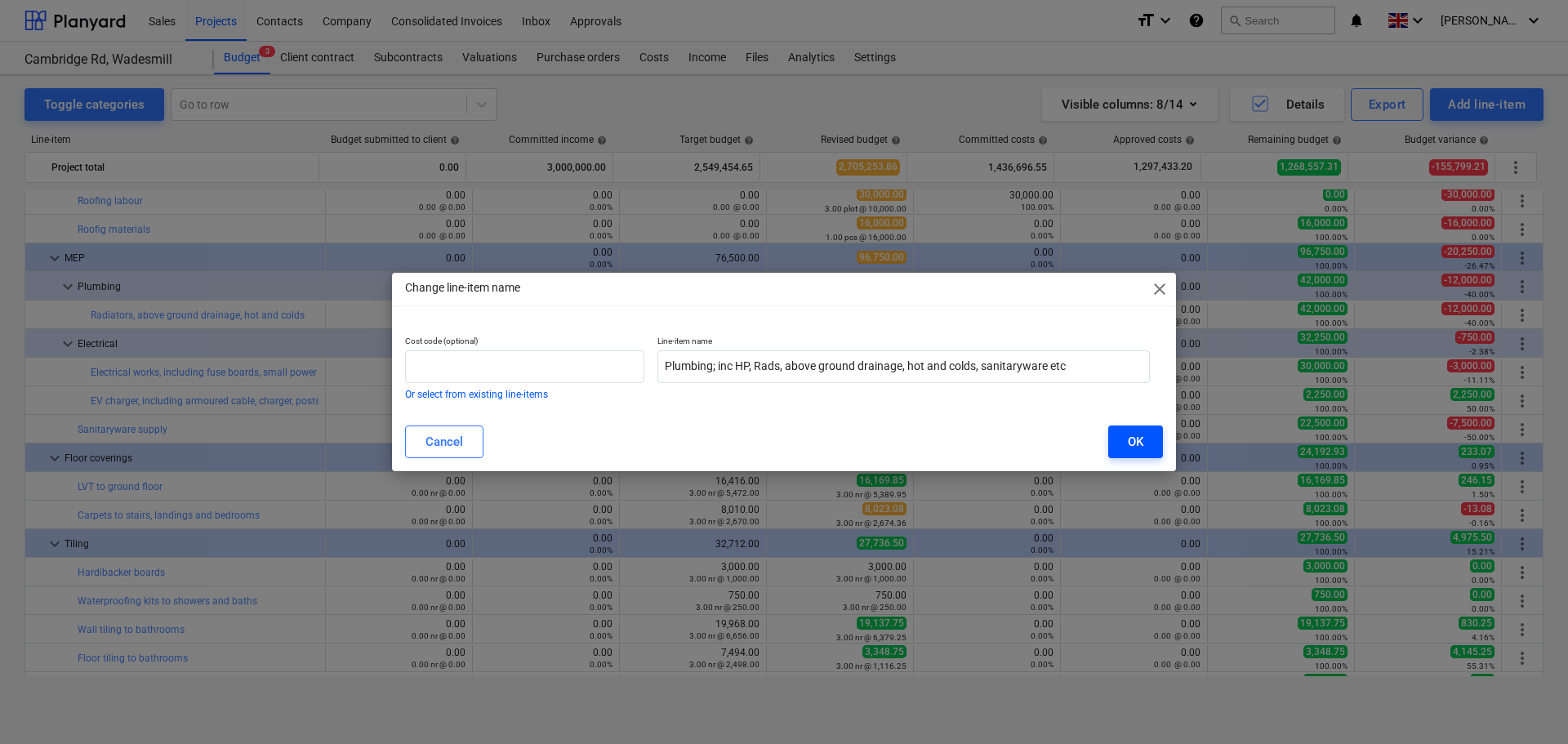
click at [1137, 442] on div "OK" at bounding box center [1135, 442] width 15 height 22
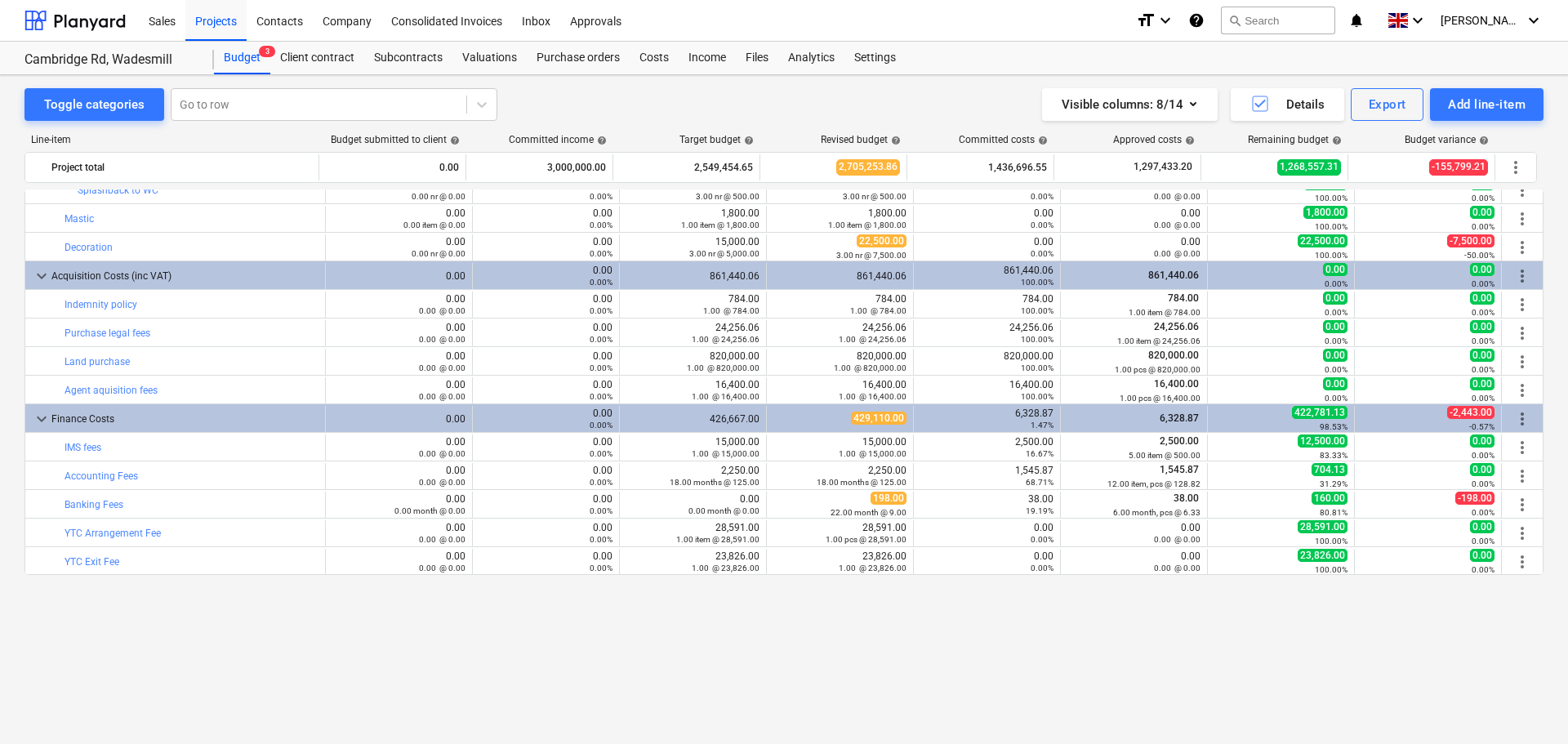
scroll to position [2560, 0]
